Goal: Find specific page/section: Find specific page/section

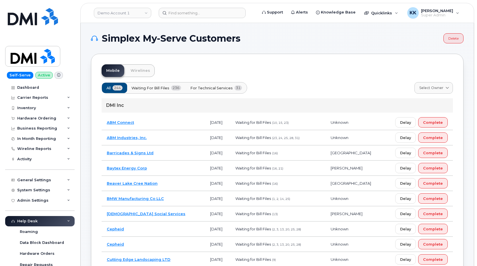
click at [215, 85] on span "For Technical Services" at bounding box center [211, 87] width 42 height 5
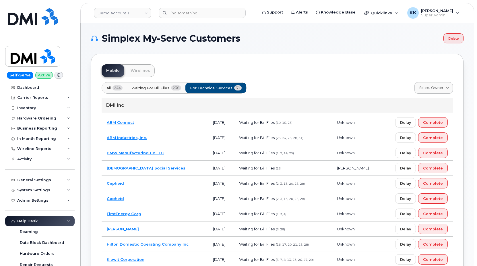
click at [161, 120] on td "ABM Connect" at bounding box center [155, 122] width 106 height 15
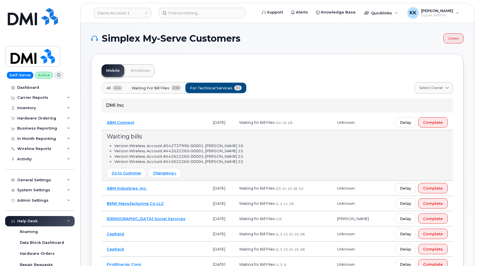
click at [160, 121] on td "ABM Connect" at bounding box center [155, 122] width 106 height 15
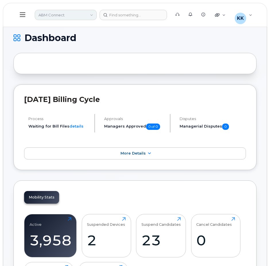
click at [53, 15] on link "ABM Connect" at bounding box center [66, 15] width 62 height 10
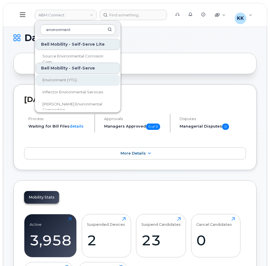
type input "environment"
click at [55, 82] on span "Environment (YTG)" at bounding box center [59, 79] width 34 height 5
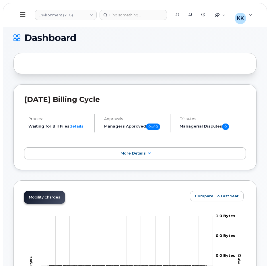
click at [24, 15] on icon at bounding box center [22, 14] width 5 height 5
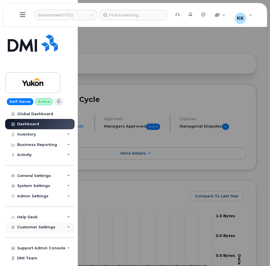
click at [30, 226] on span "Customer Settings" at bounding box center [36, 227] width 38 height 4
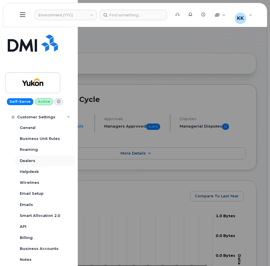
scroll to position [138, 0]
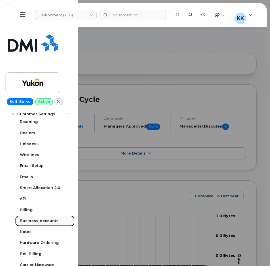
click at [45, 221] on div "Business Accounts" at bounding box center [39, 220] width 39 height 5
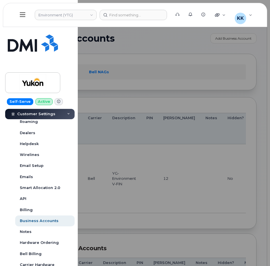
click at [106, 156] on div at bounding box center [135, 133] width 270 height 266
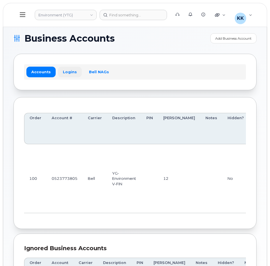
click at [66, 70] on link "Logins" at bounding box center [70, 72] width 24 height 10
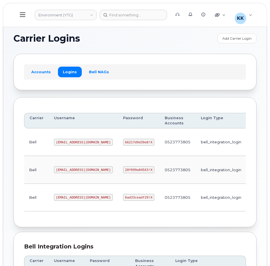
click at [74, 199] on code "[EMAIL_ADDRESS][DOMAIN_NAME]" at bounding box center [83, 197] width 59 height 7
click at [123, 196] on code "6ad33ceadf29!X" at bounding box center [138, 197] width 31 height 7
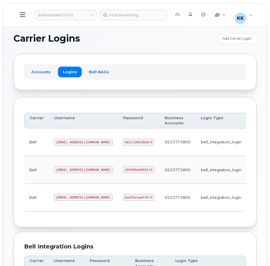
click at [123, 196] on code "6ad33ceadf29!X" at bounding box center [138, 197] width 31 height 7
click at [25, 19] on button at bounding box center [22, 15] width 18 height 17
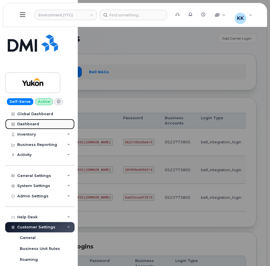
click at [34, 123] on div "Dashboard" at bounding box center [28, 124] width 22 height 5
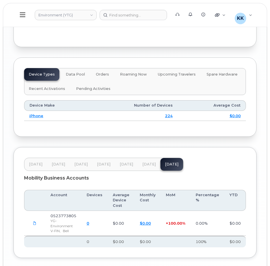
scroll to position [894, 0]
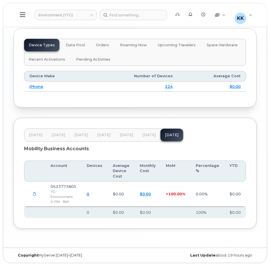
click at [39, 136] on span "Sep 24" at bounding box center [35, 135] width 13 height 5
click at [85, 133] on span "Nov 24" at bounding box center [80, 135] width 13 height 5
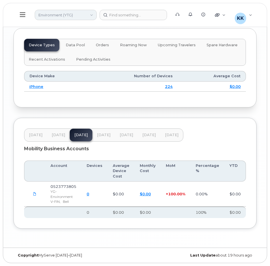
click at [60, 17] on link "Environment (YTG)" at bounding box center [66, 15] width 62 height 10
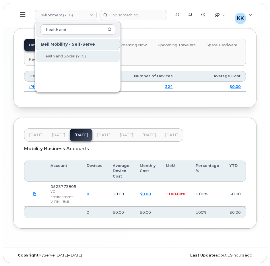
type input "health and"
click at [46, 58] on span "Health and Social (YTG)" at bounding box center [63, 56] width 43 height 5
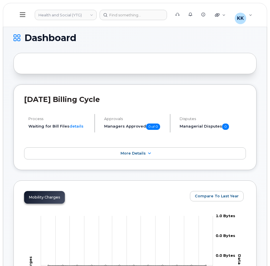
click at [18, 13] on button at bounding box center [22, 15] width 18 height 17
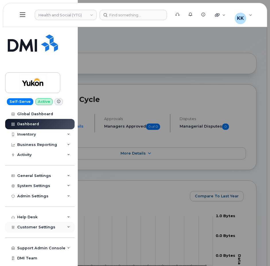
click at [23, 229] on div "Customer Settings" at bounding box center [39, 227] width 69 height 10
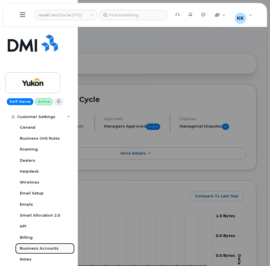
click at [41, 251] on div "Business Accounts" at bounding box center [39, 248] width 39 height 5
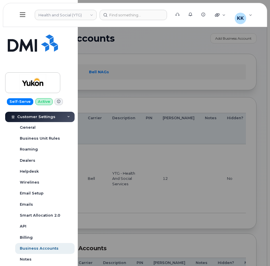
click at [142, 152] on div at bounding box center [135, 133] width 270 height 266
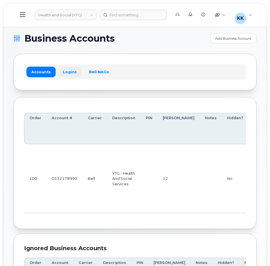
click at [64, 71] on link "Logins" at bounding box center [70, 72] width 24 height 10
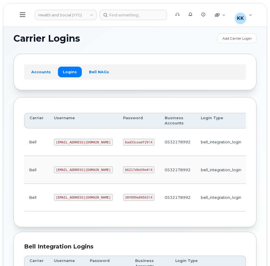
click at [61, 140] on code "[EMAIL_ADDRESS][DOMAIN_NAME]" at bounding box center [83, 142] width 59 height 7
click at [123, 140] on code "6ad33ceadf29!X" at bounding box center [138, 142] width 31 height 7
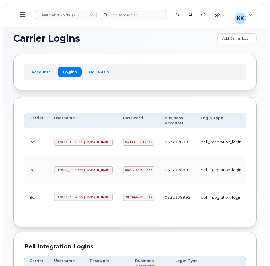
click at [123, 140] on code "6ad33ceadf29!X" at bounding box center [138, 142] width 31 height 7
click at [65, 198] on code "[EMAIL_ADDRESS][DOMAIN_NAME]" at bounding box center [83, 197] width 59 height 7
click at [64, 198] on code "[EMAIL_ADDRESS][DOMAIN_NAME]" at bounding box center [83, 197] width 59 height 7
click at [123, 196] on code "28f099a04563!X" at bounding box center [138, 197] width 31 height 7
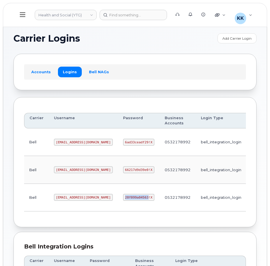
click at [123, 196] on code "28f099a04563!X" at bounding box center [138, 197] width 31 height 7
click at [66, 169] on code "[EMAIL_ADDRESS][DOMAIN_NAME]" at bounding box center [83, 169] width 59 height 7
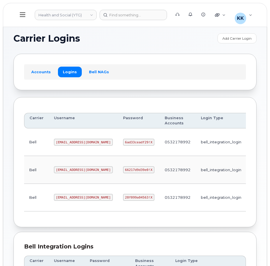
click at [123, 168] on code "66217d9d39e0!X" at bounding box center [138, 169] width 31 height 7
